Goal: Task Accomplishment & Management: Complete application form

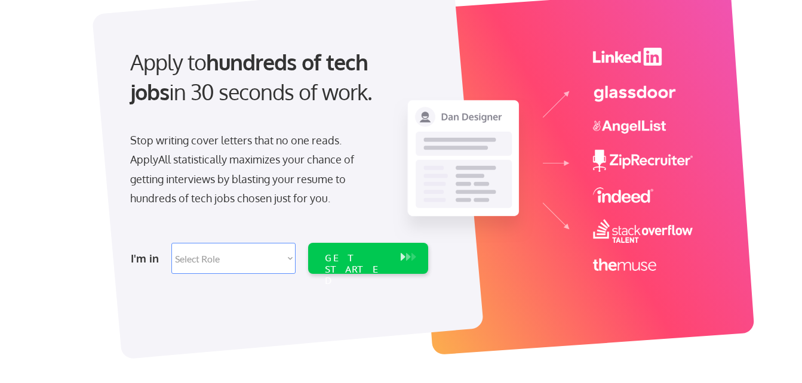
scroll to position [119, 0]
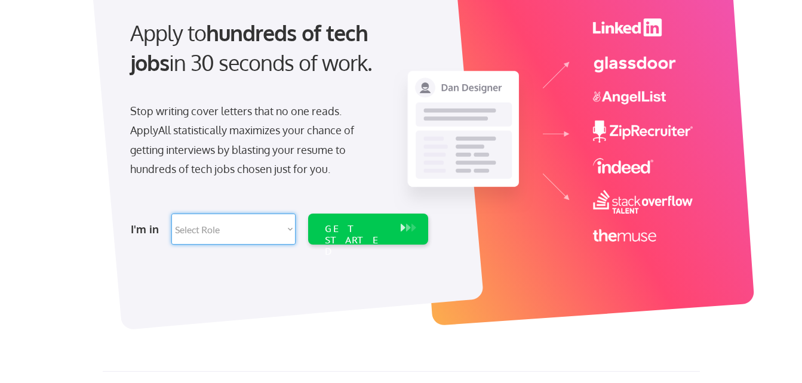
click at [289, 232] on select "Select Role Software Engineering Product Management Customer Success Sales UI/U…" at bounding box center [233, 229] width 124 height 31
select select ""hr_recruiting""
click at [171, 214] on select "Select Role Software Engineering Product Management Customer Success Sales UI/U…" at bounding box center [233, 229] width 124 height 31
select select ""hr_recruiting""
click at [354, 232] on div "GET STARTED" at bounding box center [357, 240] width 64 height 35
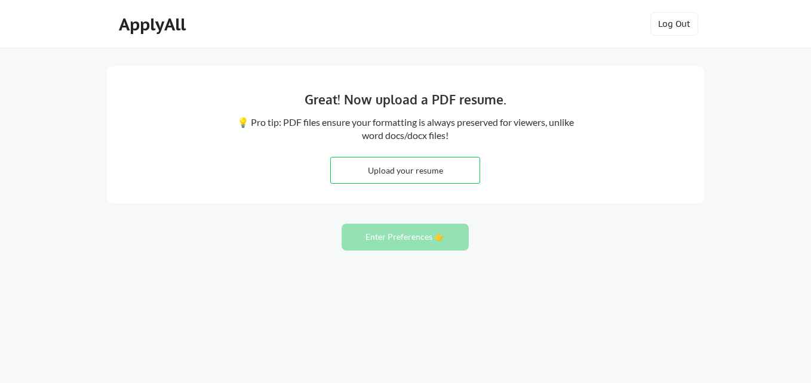
drag, startPoint x: 738, startPoint y: 0, endPoint x: 517, endPoint y: 17, distance: 221.1
click at [512, 20] on div "ApplyAll Log In Sign Up Log Out" at bounding box center [405, 27] width 597 height 30
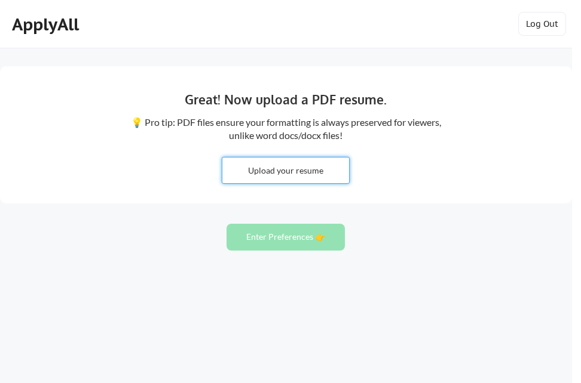
click at [288, 173] on input "file" at bounding box center [285, 171] width 127 height 26
type input "C:\fakepath\Renee Draney 9.2025.pdf"
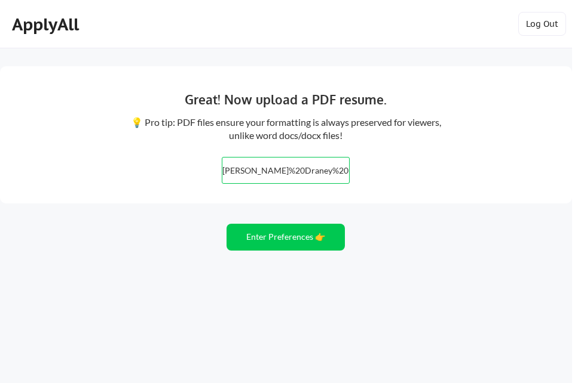
click at [281, 172] on input "file" at bounding box center [285, 171] width 127 height 26
type input "C:\fakepath\Renee Draney 9.2025.pdf"
click at [277, 174] on input "file" at bounding box center [285, 171] width 127 height 26
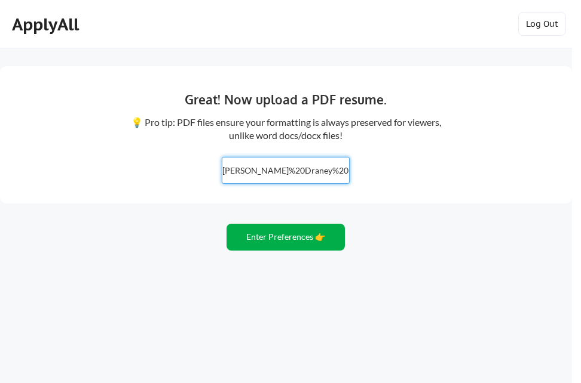
click at [271, 243] on button "Enter Preferences 👉" at bounding box center [285, 237] width 118 height 27
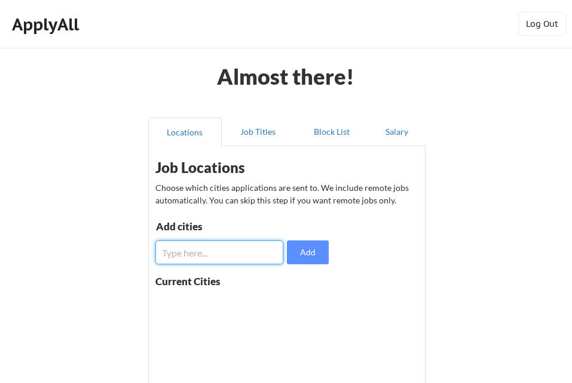
click at [194, 245] on input "input" at bounding box center [219, 253] width 128 height 24
click at [195, 251] on input "input" at bounding box center [219, 253] width 128 height 24
type input "[GEOGRAPHIC_DATA], [GEOGRAPHIC_DATA]"
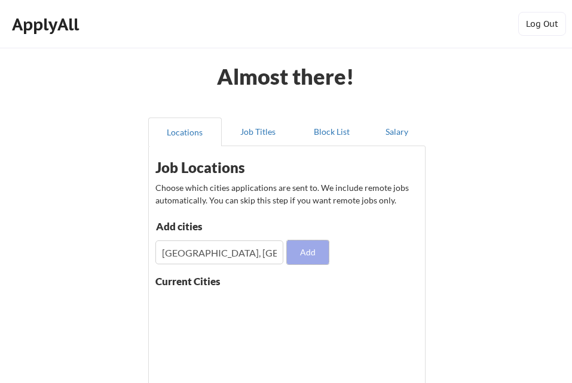
click at [310, 250] on button "Add" at bounding box center [308, 253] width 42 height 24
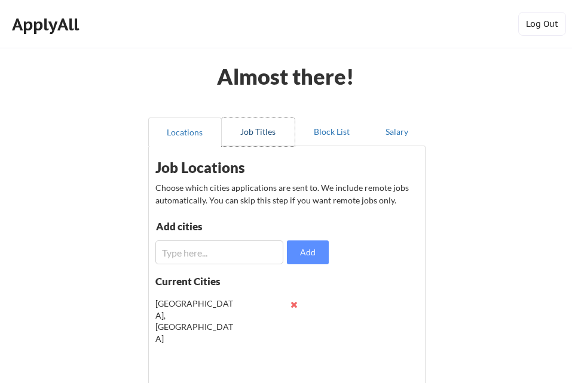
click at [259, 134] on button "Job Titles" at bounding box center [258, 132] width 73 height 29
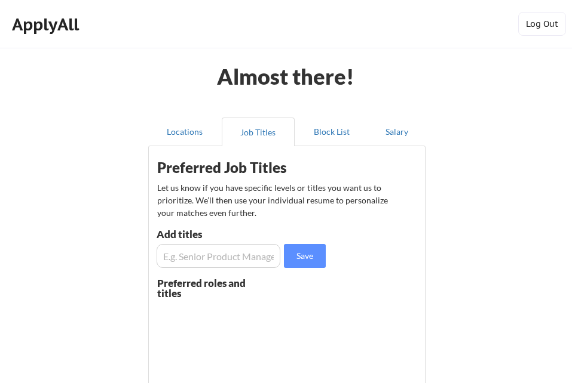
drag, startPoint x: 187, startPoint y: 255, endPoint x: 194, endPoint y: 259, distance: 8.3
click at [187, 255] on input "input" at bounding box center [218, 256] width 124 height 24
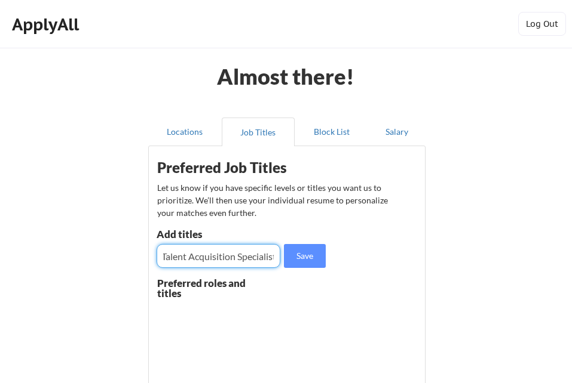
scroll to position [0, 5]
type input "Talent Acquisition Specialist"
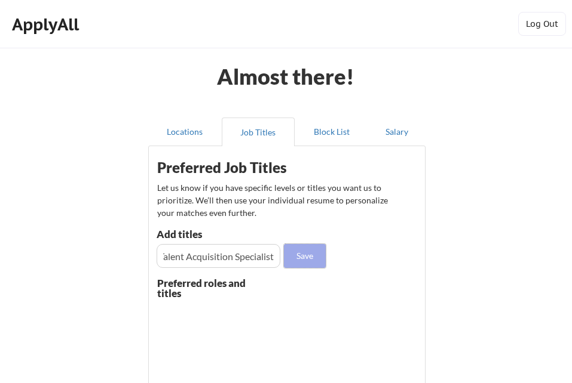
scroll to position [0, 0]
click at [300, 256] on button "Save" at bounding box center [305, 256] width 42 height 24
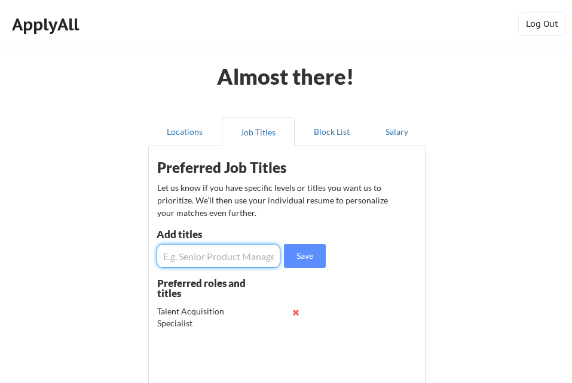
click at [186, 251] on input "input" at bounding box center [218, 256] width 124 height 24
type input "recruiter"
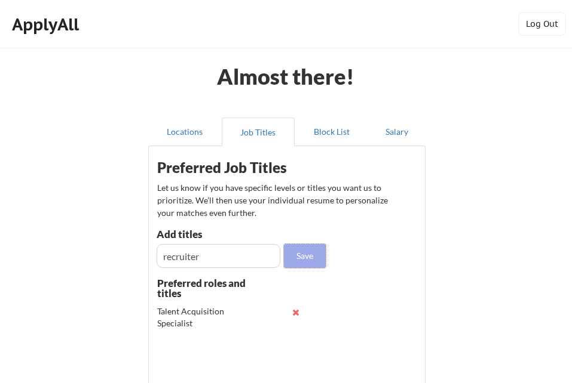
click at [304, 249] on button "Save" at bounding box center [305, 256] width 42 height 24
click at [182, 251] on input "input" at bounding box center [218, 256] width 124 height 24
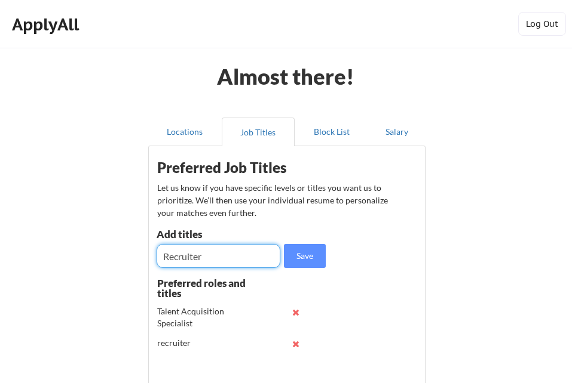
type input "Recruiter"
click at [296, 342] on button at bounding box center [295, 344] width 9 height 9
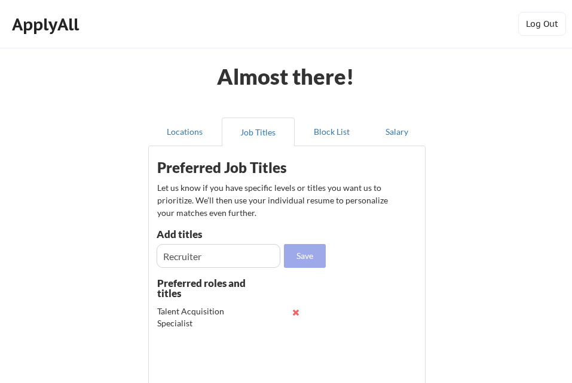
click at [302, 258] on button "Save" at bounding box center [305, 256] width 42 height 24
click at [399, 127] on button "Salary" at bounding box center [396, 132] width 57 height 29
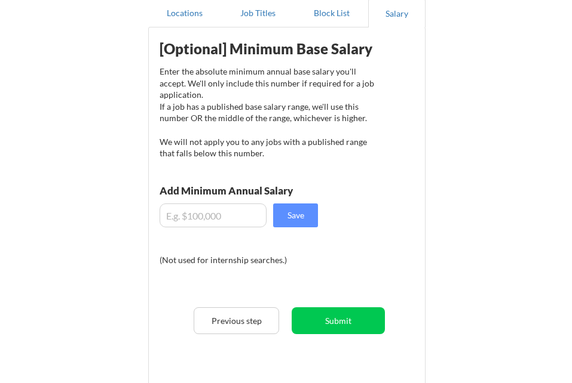
scroll to position [119, 0]
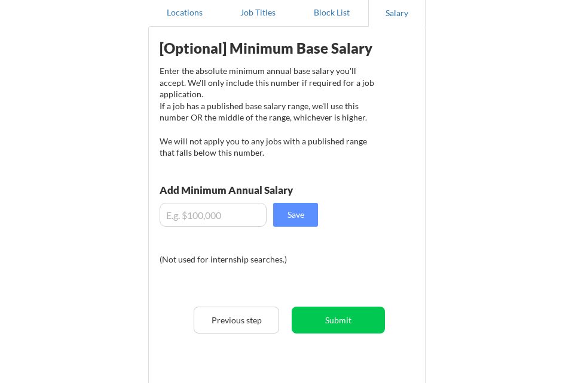
click at [202, 214] on input "input" at bounding box center [212, 215] width 107 height 24
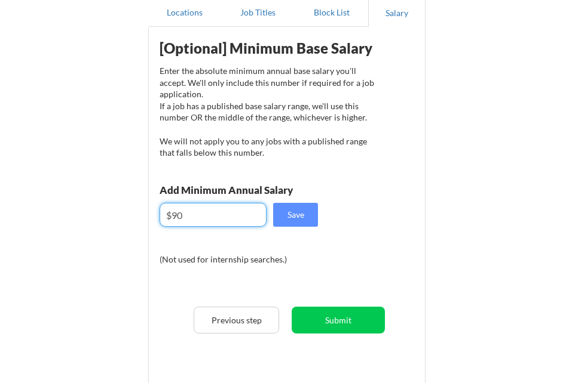
click at [187, 213] on input "input" at bounding box center [212, 215] width 107 height 24
type input "$9"
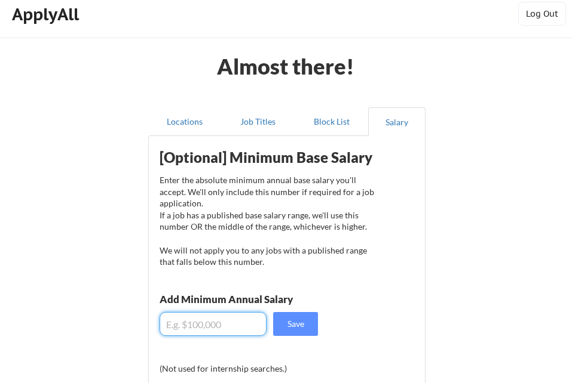
scroll to position [0, 0]
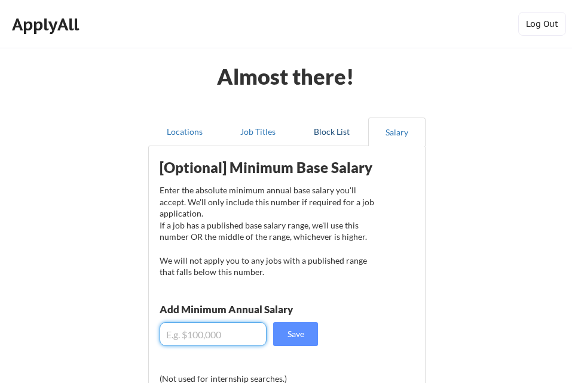
click at [330, 136] on button "Block List" at bounding box center [330, 132] width 73 height 29
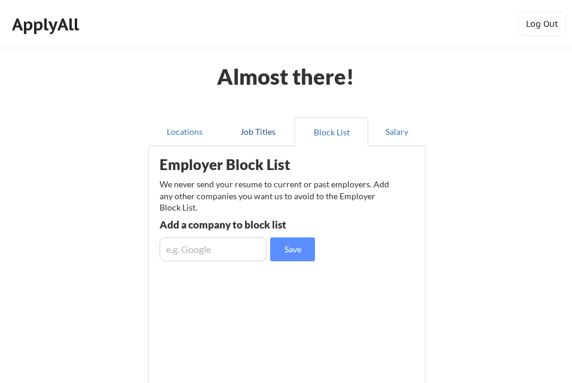
click at [265, 134] on button "Job Titles" at bounding box center [258, 132] width 73 height 29
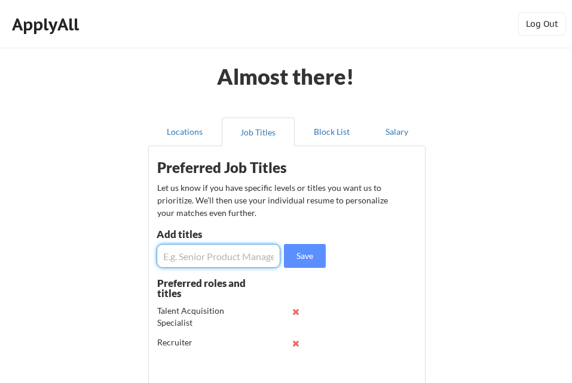
click at [222, 259] on input "input" at bounding box center [218, 256] width 124 height 24
type input "Contract Recruiter"
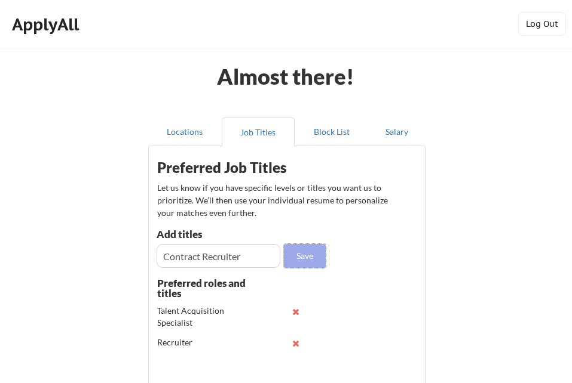
click at [301, 252] on button "Save" at bounding box center [305, 256] width 42 height 24
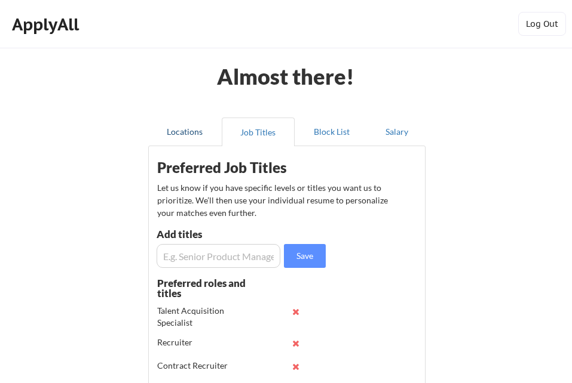
click at [188, 128] on button "Locations" at bounding box center [184, 132] width 73 height 29
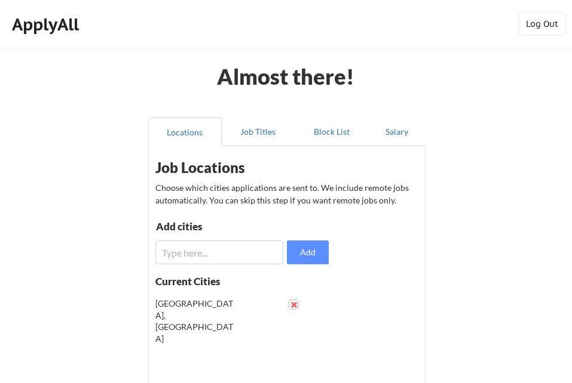
click at [291, 303] on button at bounding box center [293, 304] width 9 height 9
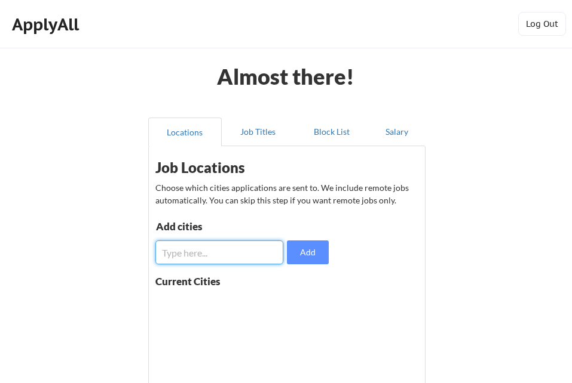
click at [207, 257] on input "input" at bounding box center [219, 253] width 128 height 24
type input "Lynchburg, VA"
click at [306, 251] on button "Add" at bounding box center [308, 253] width 42 height 24
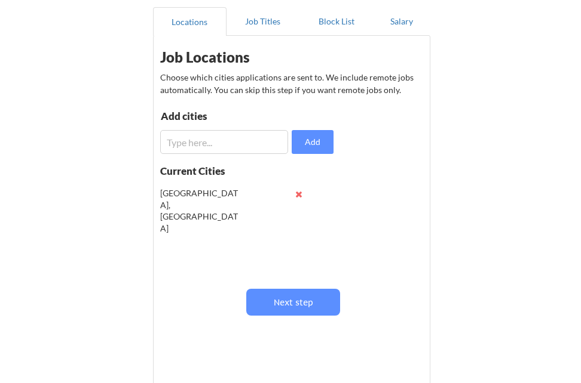
scroll to position [119, 0]
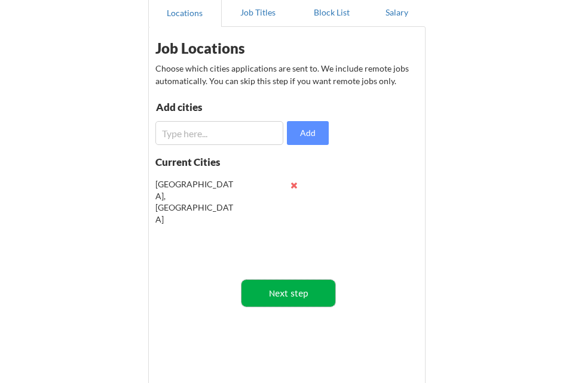
click at [277, 299] on button "Next step" at bounding box center [288, 293] width 94 height 27
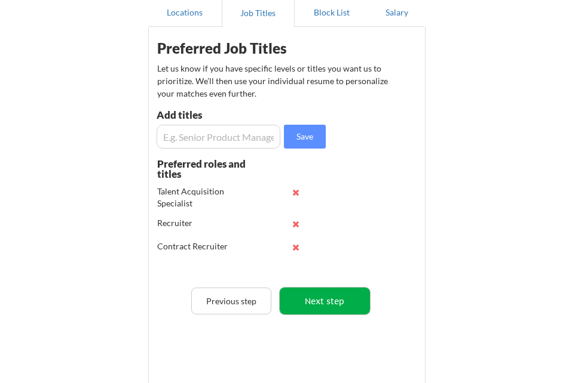
click at [314, 302] on button "Next step" at bounding box center [325, 301] width 90 height 27
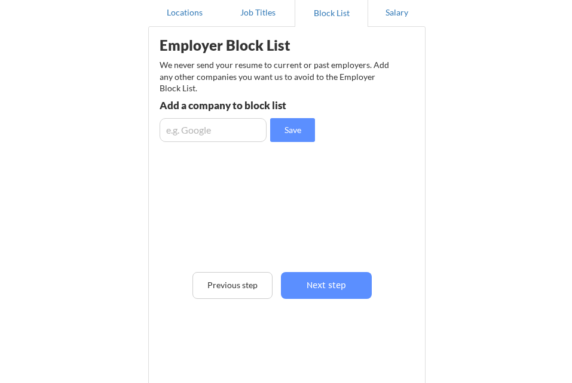
click at [314, 302] on div "Employer Block List We never send your resume to current or past employers. Add…" at bounding box center [284, 189] width 271 height 319
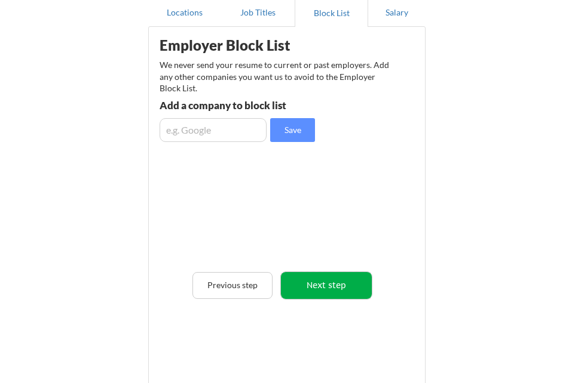
click at [314, 291] on button "Next step" at bounding box center [326, 285] width 90 height 27
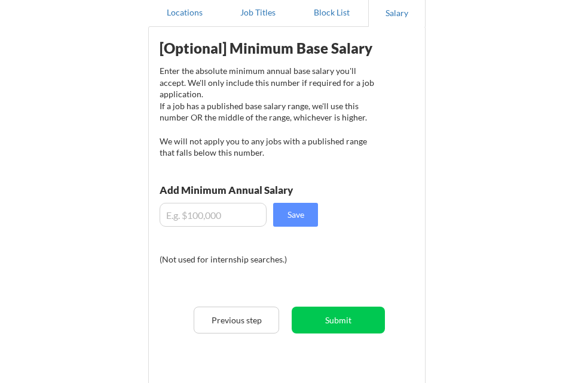
click at [310, 276] on div "[Optional] Minimum Base Salary Enter the absolute minimum annual base salary yo…" at bounding box center [286, 209] width 275 height 353
click at [190, 207] on input "input" at bounding box center [212, 215] width 107 height 24
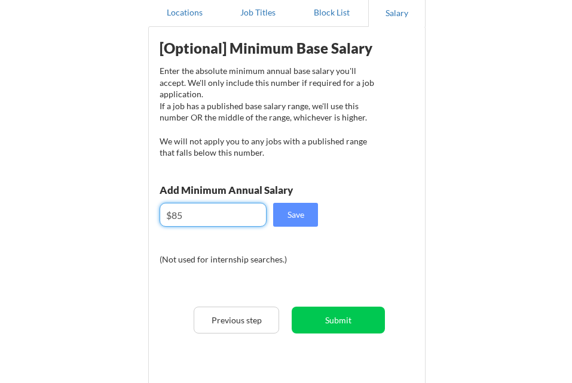
click at [192, 221] on input "input" at bounding box center [212, 215] width 107 height 24
type input "$85"
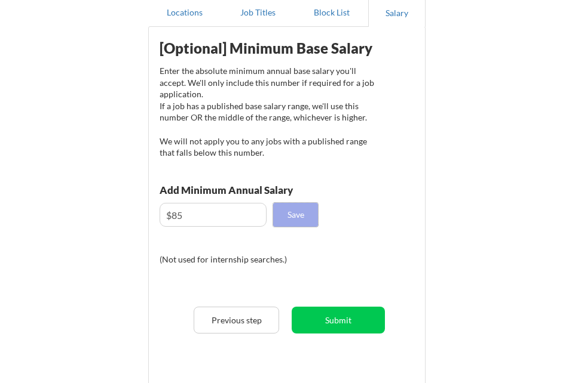
click at [303, 208] on button "Save" at bounding box center [295, 215] width 45 height 24
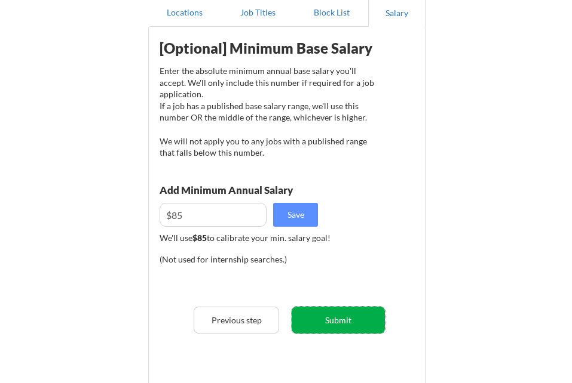
click at [345, 321] on button "Submit" at bounding box center [337, 320] width 93 height 27
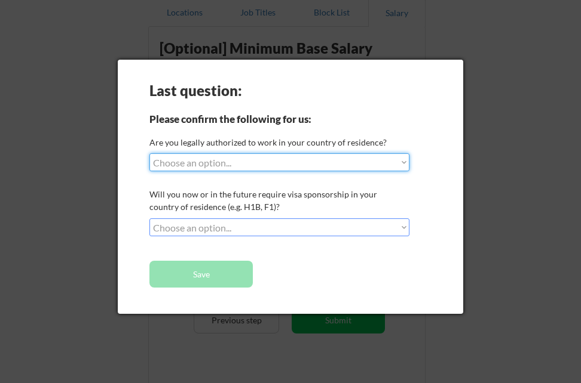
click at [403, 162] on select "Choose an option... Yes, I am a US Citizen Yes, I am a Canadian Citizen Yes, I …" at bounding box center [279, 163] width 260 height 18
select select ""yes__i_am_a_us_citizen""
click at [149, 154] on select "Choose an option... Yes, I am a US Citizen Yes, I am a Canadian Citizen Yes, I …" at bounding box center [279, 163] width 260 height 18
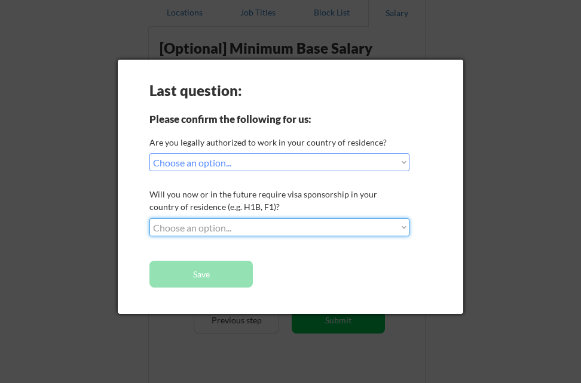
click at [399, 231] on select "Choose an option... No, I will not need sponsorship Yes, I will need sponsorship" at bounding box center [279, 228] width 260 height 18
select select ""no__i_will_not_need_sponsorship""
click at [149, 219] on select "Choose an option... No, I will not need sponsorship Yes, I will need sponsorship" at bounding box center [279, 228] width 260 height 18
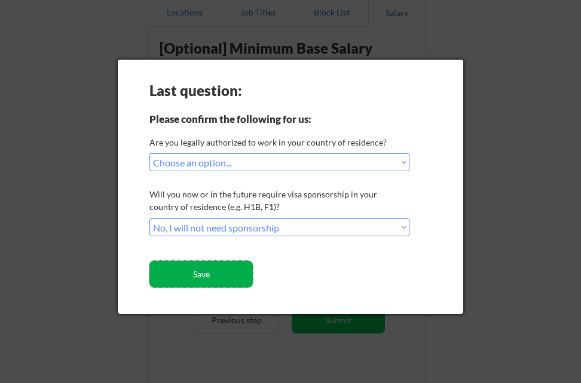
click at [219, 266] on button "Save" at bounding box center [200, 274] width 103 height 27
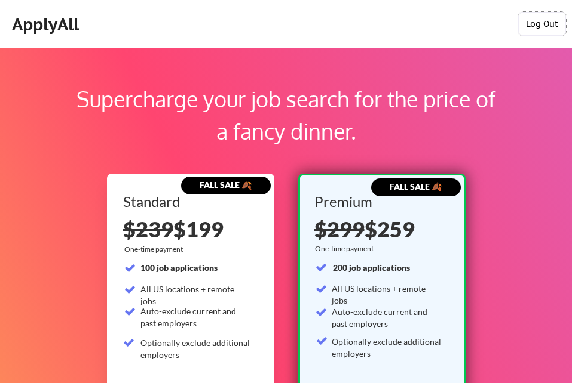
drag, startPoint x: 546, startPoint y: 13, endPoint x: 520, endPoint y: 38, distance: 36.3
click at [545, 13] on button "Log Out" at bounding box center [542, 24] width 48 height 24
